Goal: Task Accomplishment & Management: Use online tool/utility

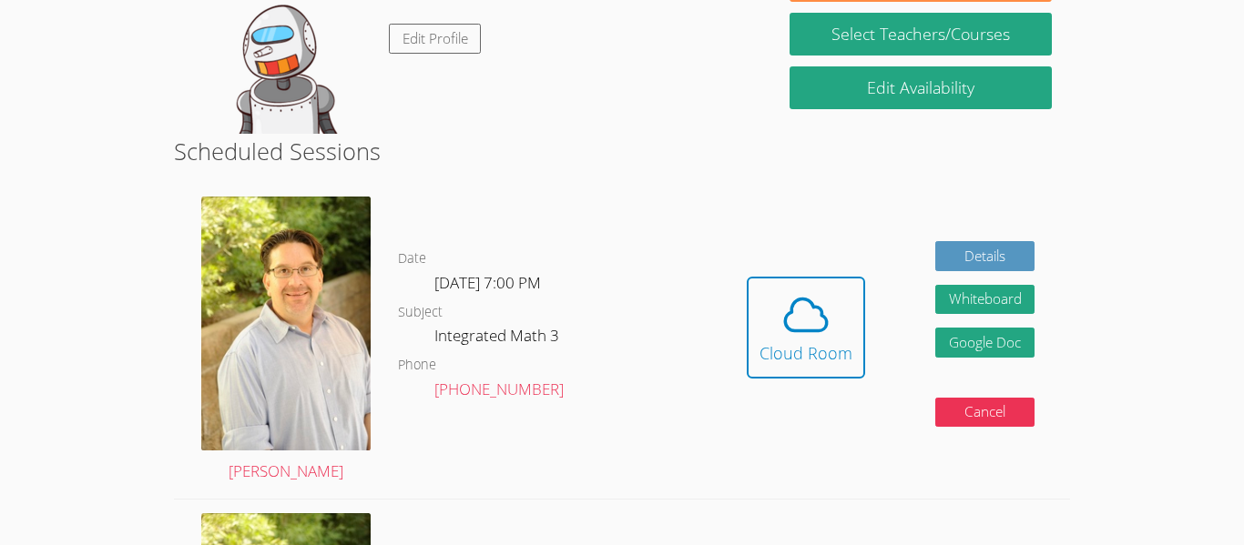
scroll to position [313, 0]
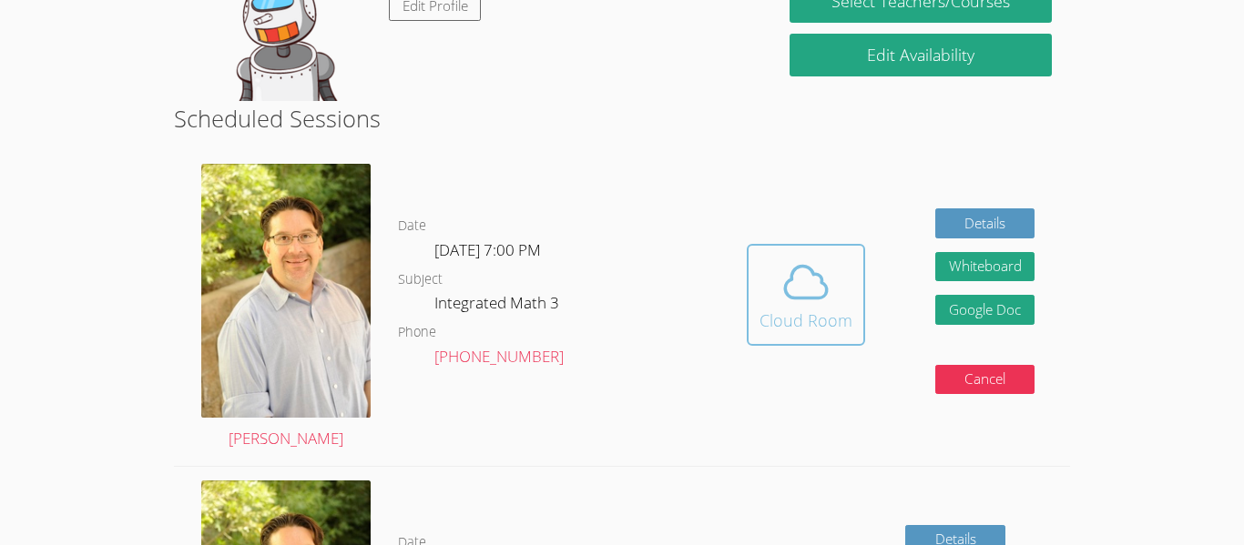
click at [821, 295] on icon at bounding box center [806, 282] width 42 height 32
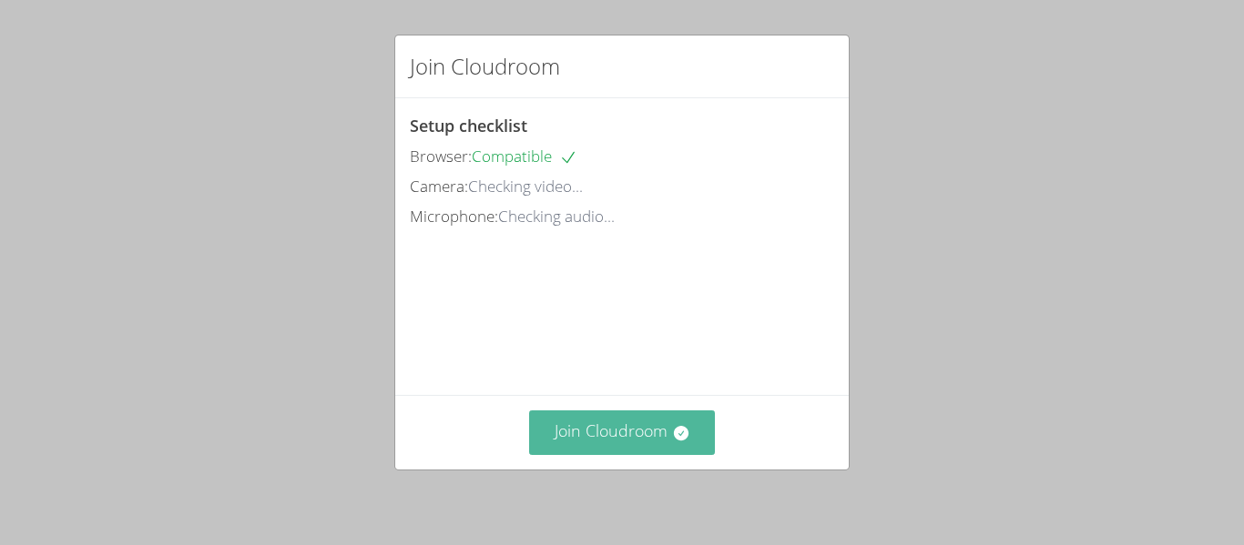
click at [639, 419] on button "Join Cloudroom" at bounding box center [622, 433] width 187 height 45
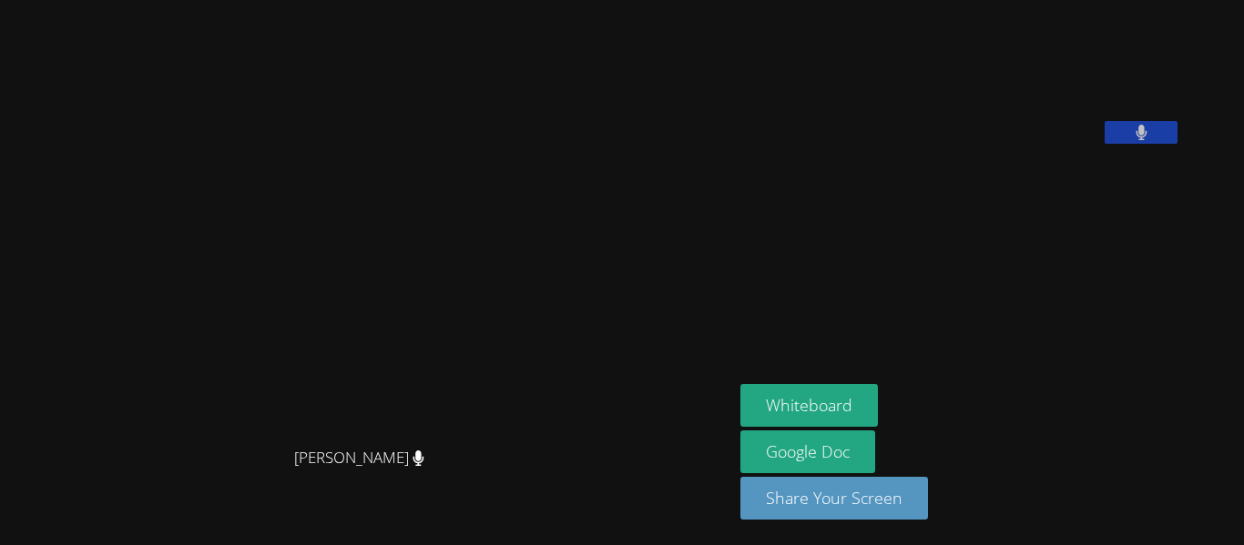
click at [1177, 144] on button at bounding box center [1140, 132] width 73 height 23
click at [1151, 140] on icon at bounding box center [1141, 132] width 19 height 15
click at [878, 390] on button "Whiteboard" at bounding box center [808, 405] width 137 height 43
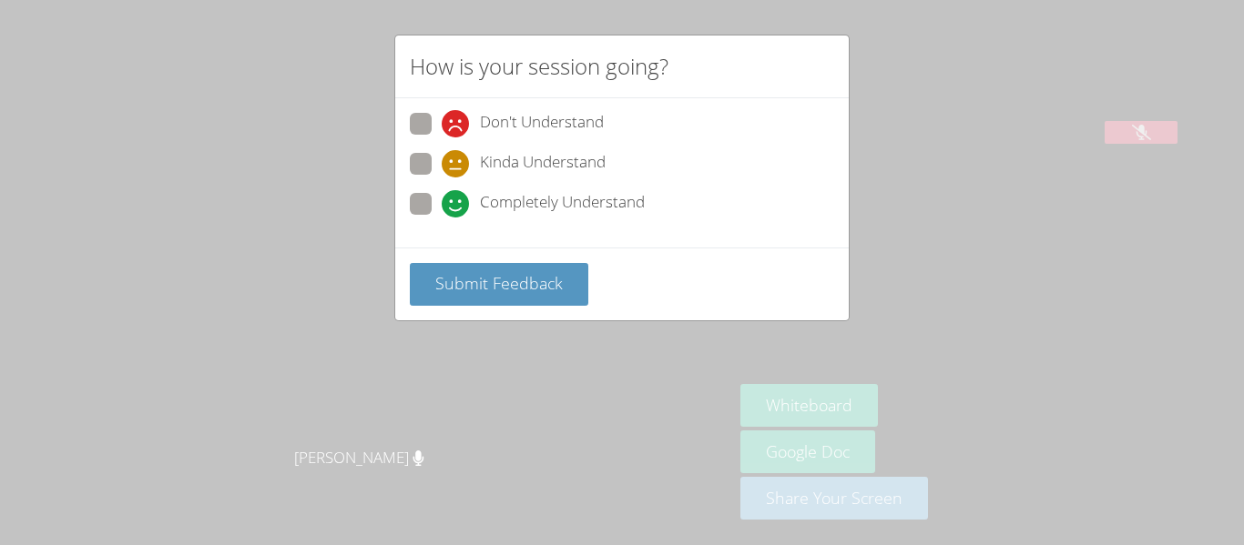
click at [433, 210] on label "Completely Understand" at bounding box center [527, 205] width 235 height 25
click at [442, 208] on input "Completely Understand" at bounding box center [449, 200] width 15 height 15
radio input "true"
click at [456, 260] on div "Submit Feedback" at bounding box center [621, 284] width 453 height 73
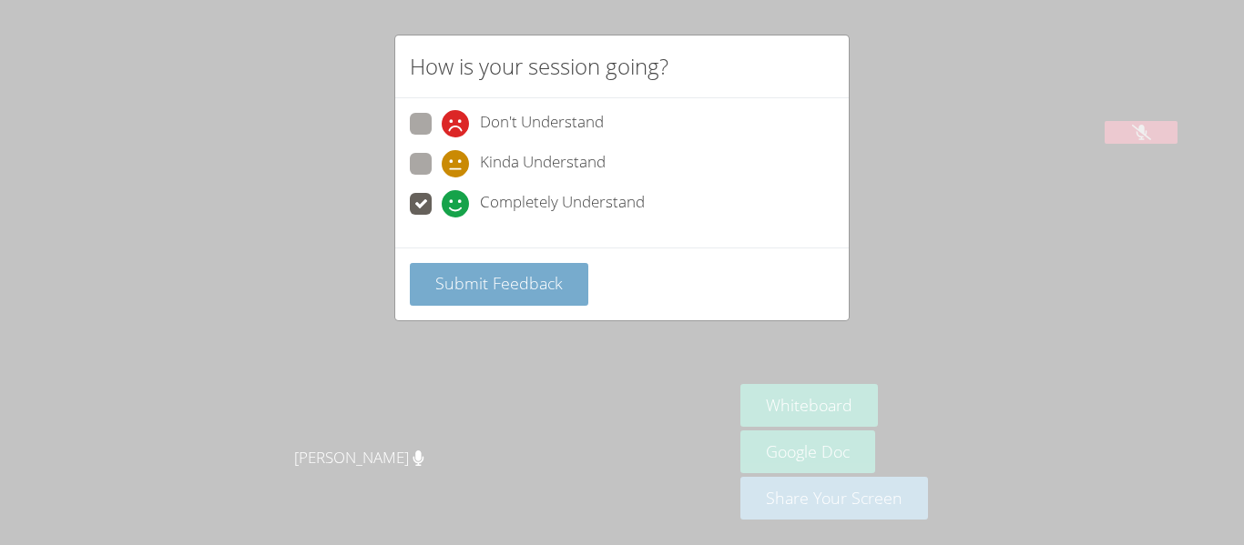
click at [469, 286] on span "Submit Feedback" at bounding box center [498, 283] width 127 height 22
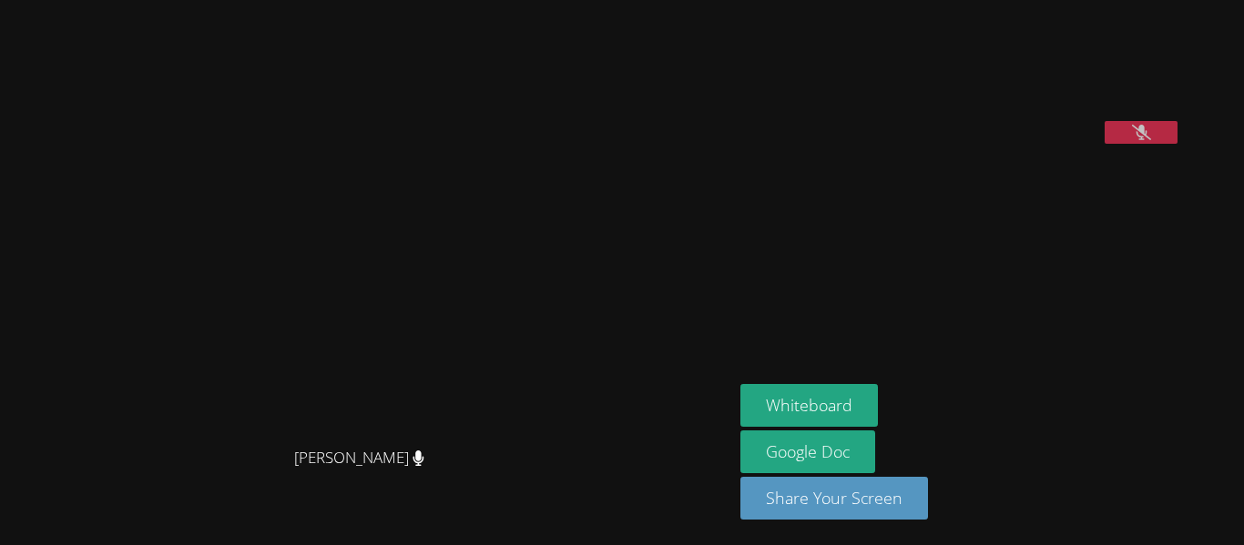
click at [1177, 148] on div at bounding box center [1140, 134] width 73 height 27
click at [1170, 144] on button at bounding box center [1140, 132] width 73 height 23
